Goal: Navigation & Orientation: Find specific page/section

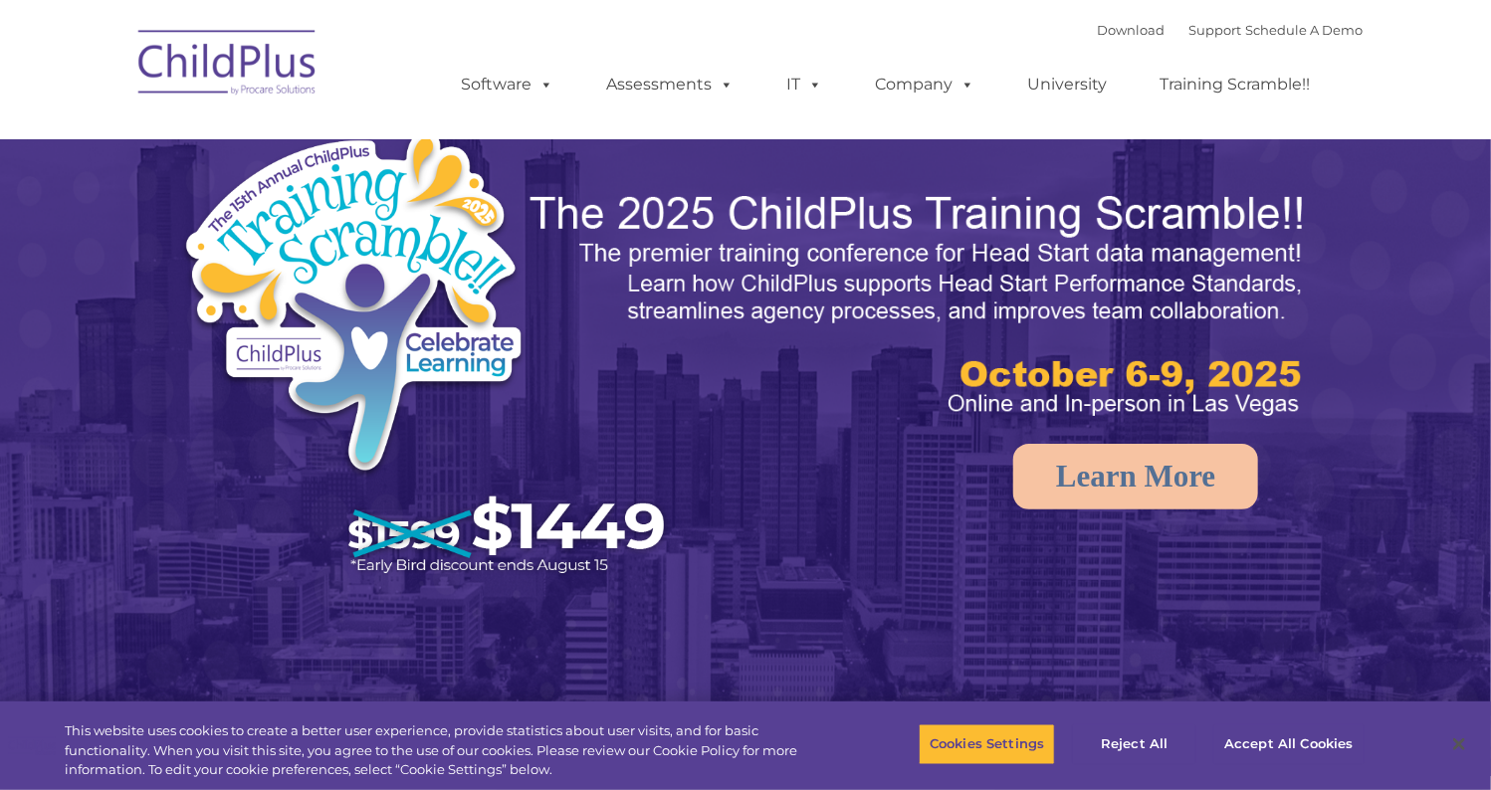
select select "MEDIUM"
drag, startPoint x: 1490, startPoint y: 83, endPoint x: 1494, endPoint y: 150, distance: 67.8
click at [1143, 735] on button "Reject All" at bounding box center [1134, 745] width 124 height 42
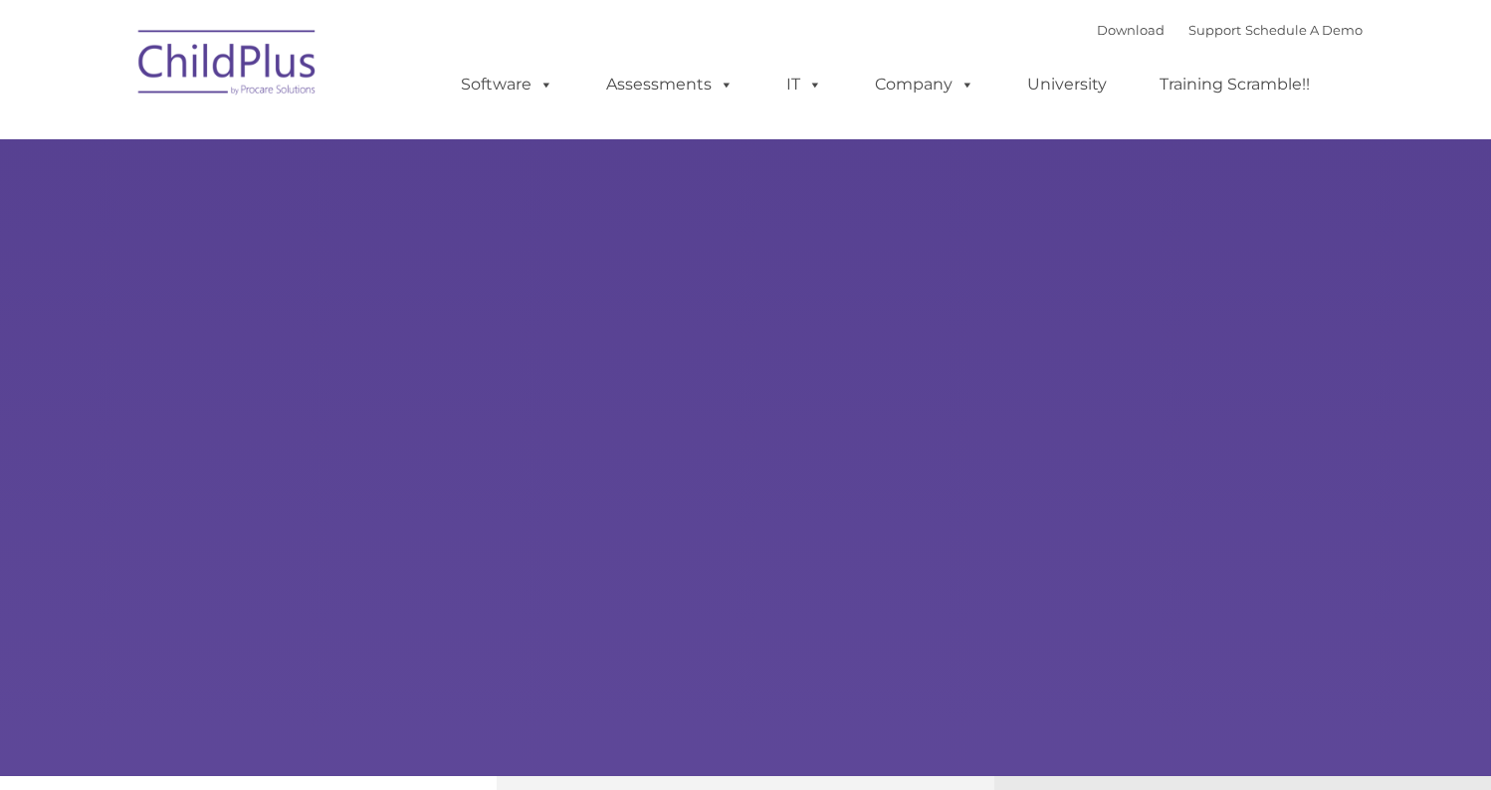
type input ""
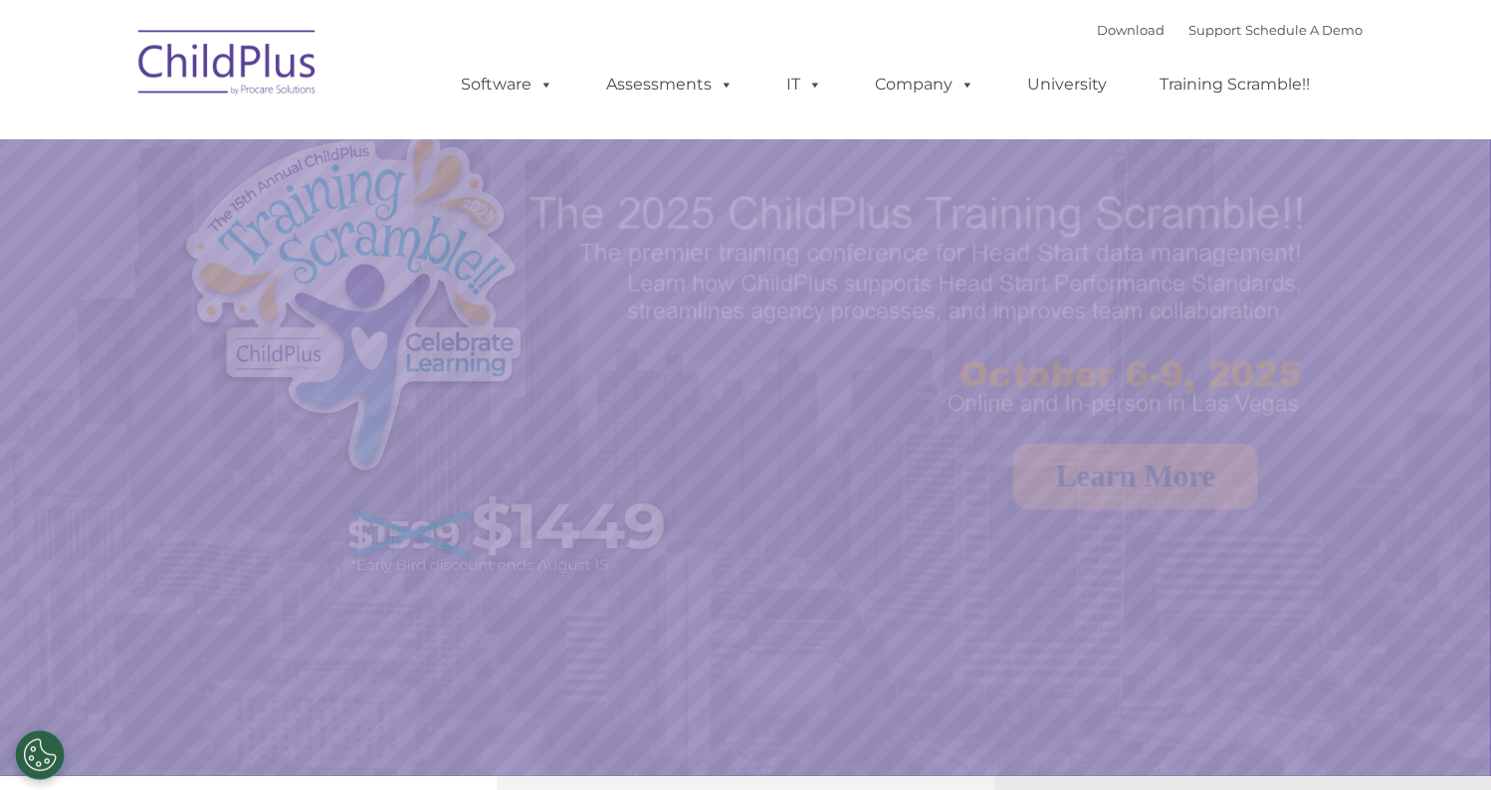
select select "MEDIUM"
